Goal: Information Seeking & Learning: Learn about a topic

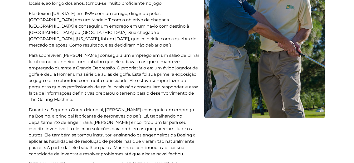
scroll to position [186, 0]
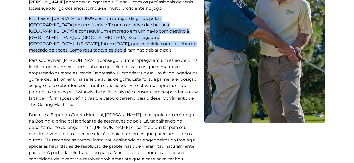
drag, startPoint x: 172, startPoint y: 43, endPoint x: 28, endPoint y: 18, distance: 146.4
copy p "Ele deixou Minnesota em 1929 com um amigo, dirigindo pelos Estados Unidos em um…"
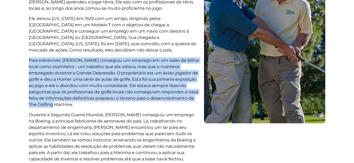
drag, startPoint x: 63, startPoint y: 98, endPoint x: 26, endPoint y: 56, distance: 55.4
drag, startPoint x: 26, startPoint y: 56, endPoint x: 57, endPoint y: 59, distance: 31.0
copy p "Para sobreviver, Homer conseguiu um emprego em um salão de bilhar local como co…"
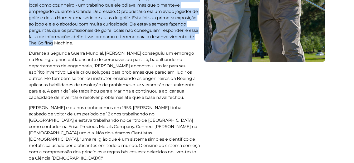
scroll to position [253, 0]
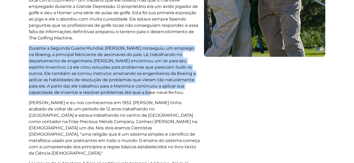
drag, startPoint x: 130, startPoint y: 86, endPoint x: 28, endPoint y: 38, distance: 112.4
drag, startPoint x: 28, startPoint y: 38, endPoint x: 50, endPoint y: 49, distance: 24.5
copy p "Durante a Segunda Guerra Mundial, Homer conseguiu um emprego na Boeing, a princ…"
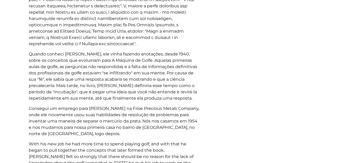
scroll to position [464, 0]
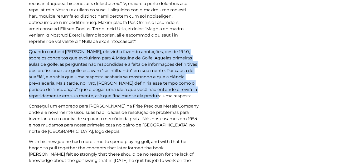
drag, startPoint x: 191, startPoint y: 77, endPoint x: 24, endPoint y: 28, distance: 174.0
click at [24, 28] on section "Conforme contado pela falecida esposa de Homer, Sally Kelley. Um relato detalha…" at bounding box center [177, 87] width 354 height 878
copy p "Quando conheci Homer, ele vinha fazendo anotações, desde 1940, sobre os conceit…"
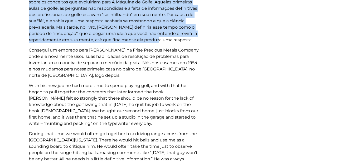
scroll to position [496, 0]
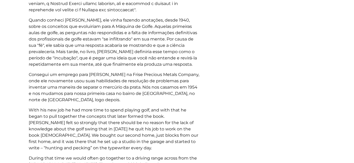
click at [296, 86] on div at bounding box center [264, 56] width 125 height 846
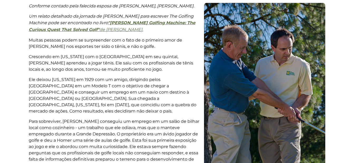
scroll to position [0, 0]
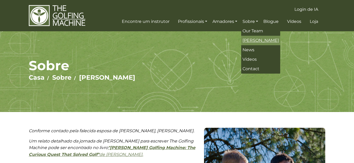
click at [255, 38] on span "[PERSON_NAME]" at bounding box center [260, 40] width 36 height 5
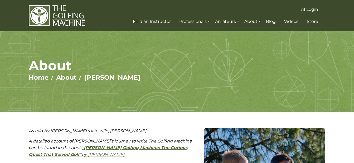
drag, startPoint x: 0, startPoint y: 0, endPoint x: 221, endPoint y: 61, distance: 229.0
click at [221, 61] on h1 "About" at bounding box center [177, 66] width 297 height 16
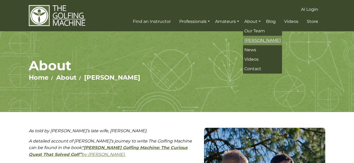
click at [258, 37] on link "[PERSON_NAME]" at bounding box center [262, 40] width 39 height 9
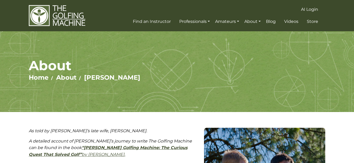
click at [132, 147] on strong "“[PERSON_NAME] Golfing Machine: The Curious Quest That Solved Golf”" at bounding box center [108, 151] width 159 height 12
